Goal: Navigation & Orientation: Find specific page/section

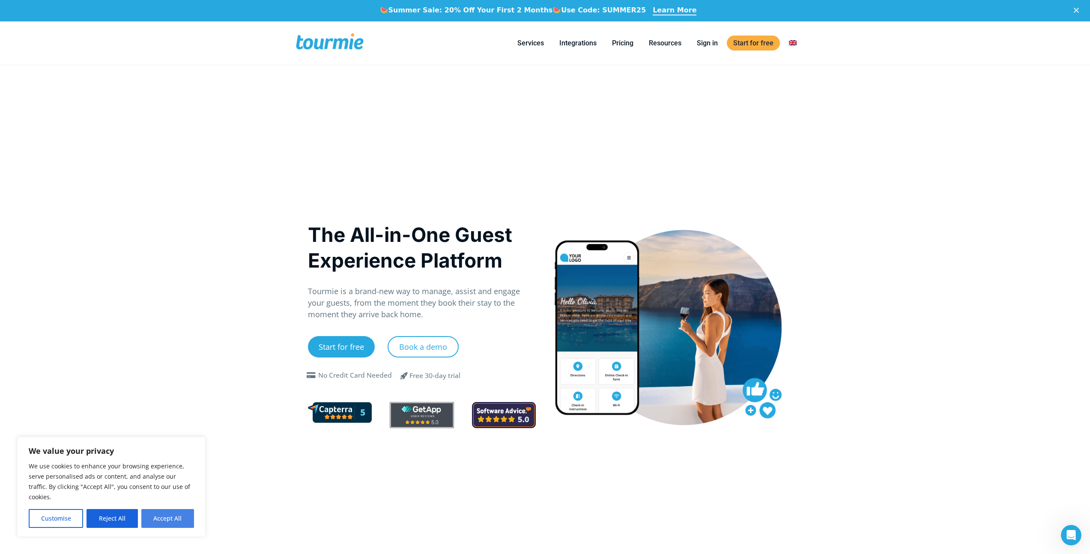
click at [167, 510] on button "Accept All" at bounding box center [167, 518] width 53 height 19
checkbox input "true"
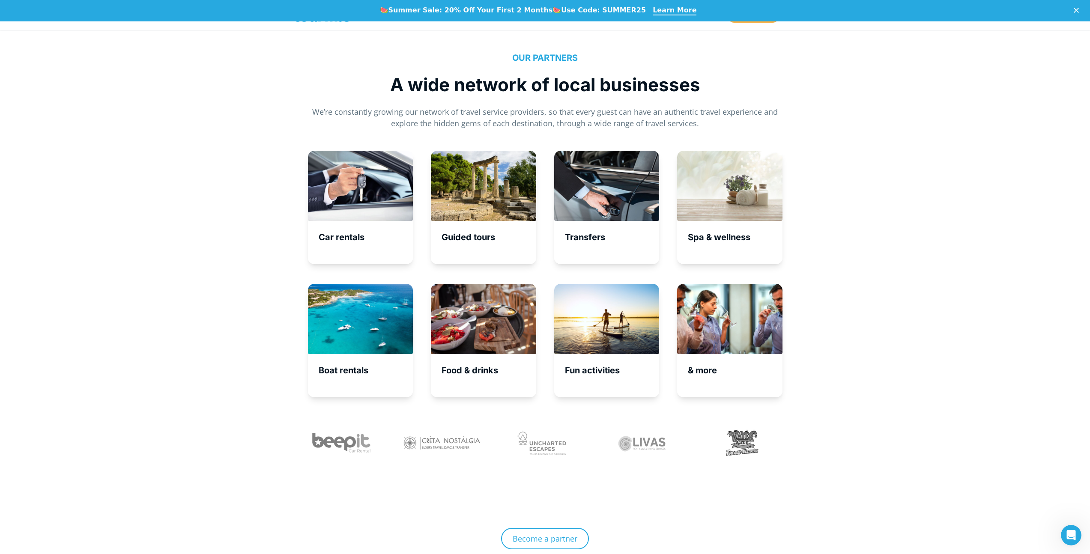
scroll to position [3654, 0]
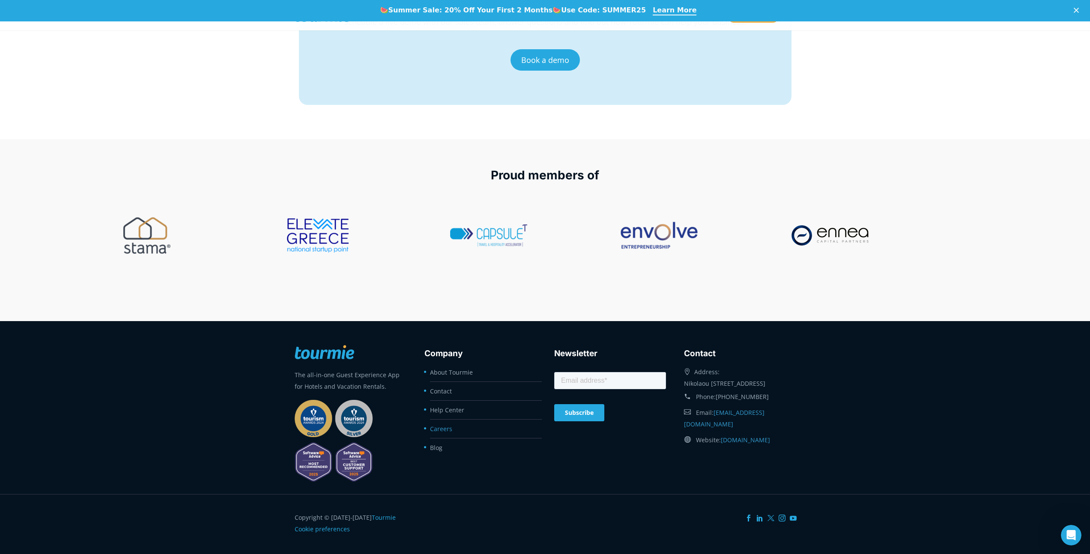
click at [437, 431] on link "Careers" at bounding box center [441, 429] width 22 height 8
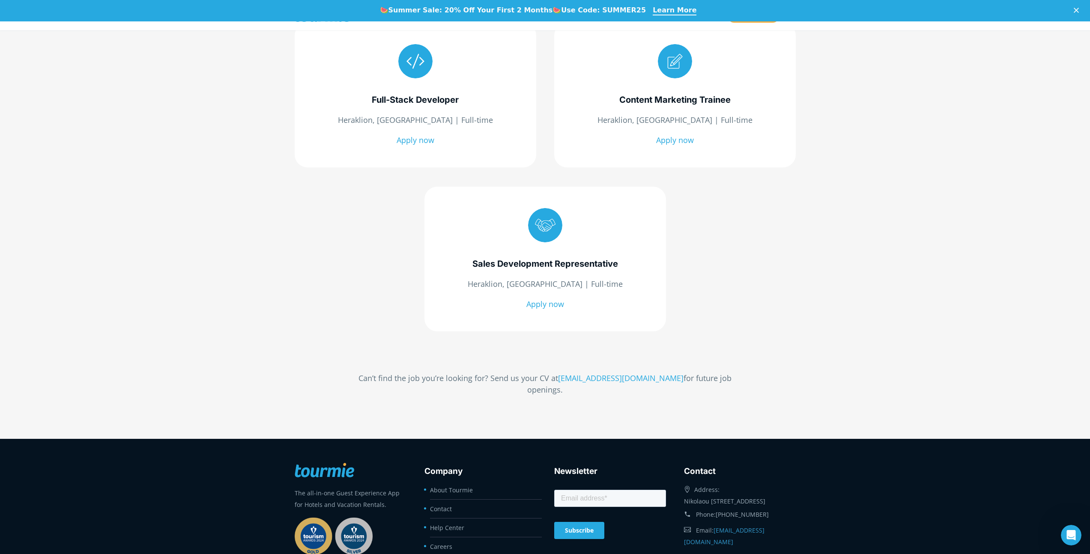
scroll to position [238, 0]
